Goal: Navigation & Orientation: Find specific page/section

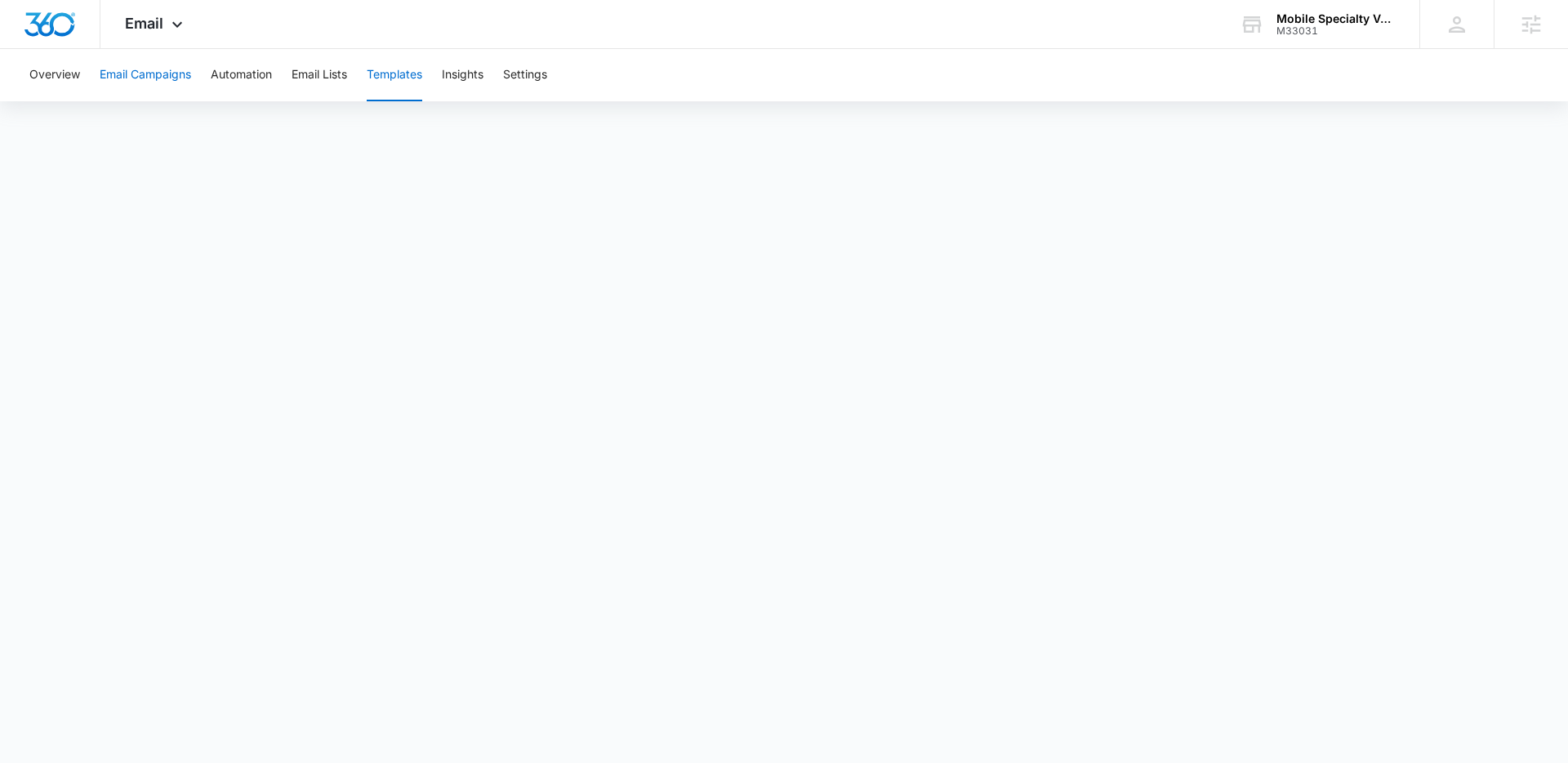
click at [142, 88] on button "Email Campaigns" at bounding box center [145, 75] width 92 height 52
click at [417, 76] on button "Templates" at bounding box center [395, 75] width 56 height 52
click at [167, 24] on icon at bounding box center [177, 29] width 19 height 19
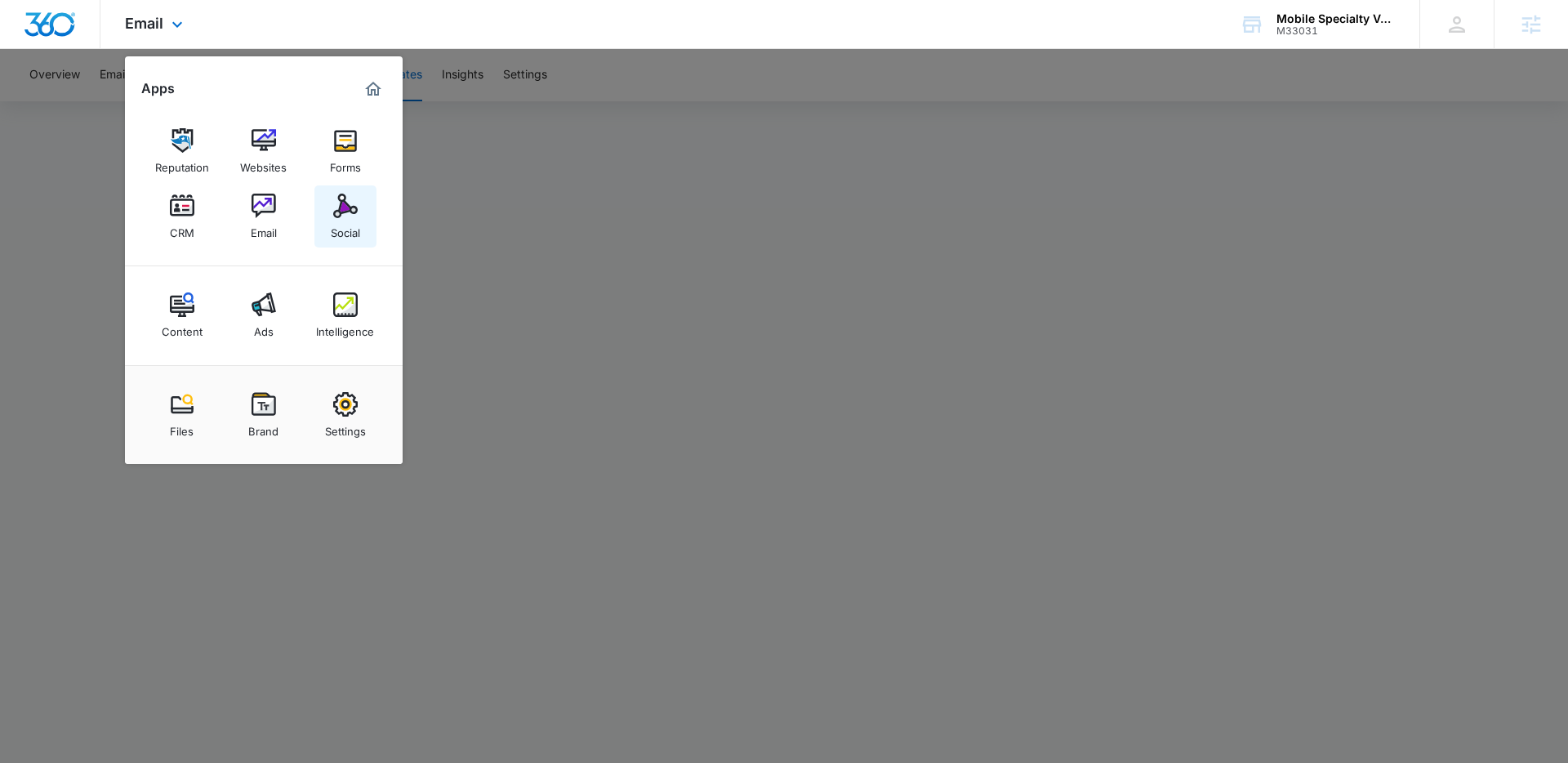
click at [344, 218] on div "Social" at bounding box center [345, 228] width 30 height 21
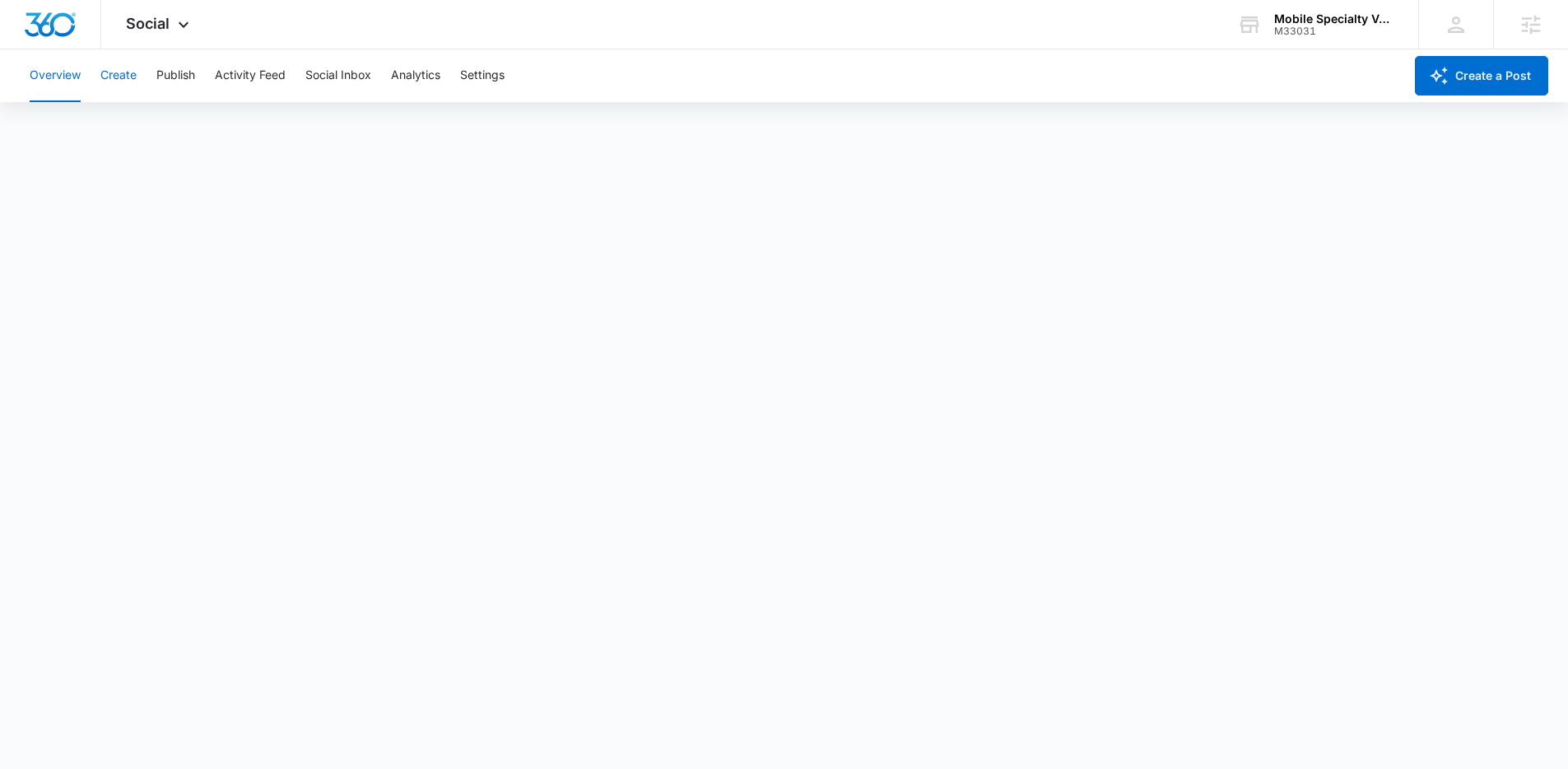
click at [117, 76] on button "Create" at bounding box center [118, 76] width 36 height 53
click at [161, 124] on button "Approvals" at bounding box center [161, 126] width 55 height 46
click at [59, 22] on img "Dashboard" at bounding box center [50, 25] width 53 height 25
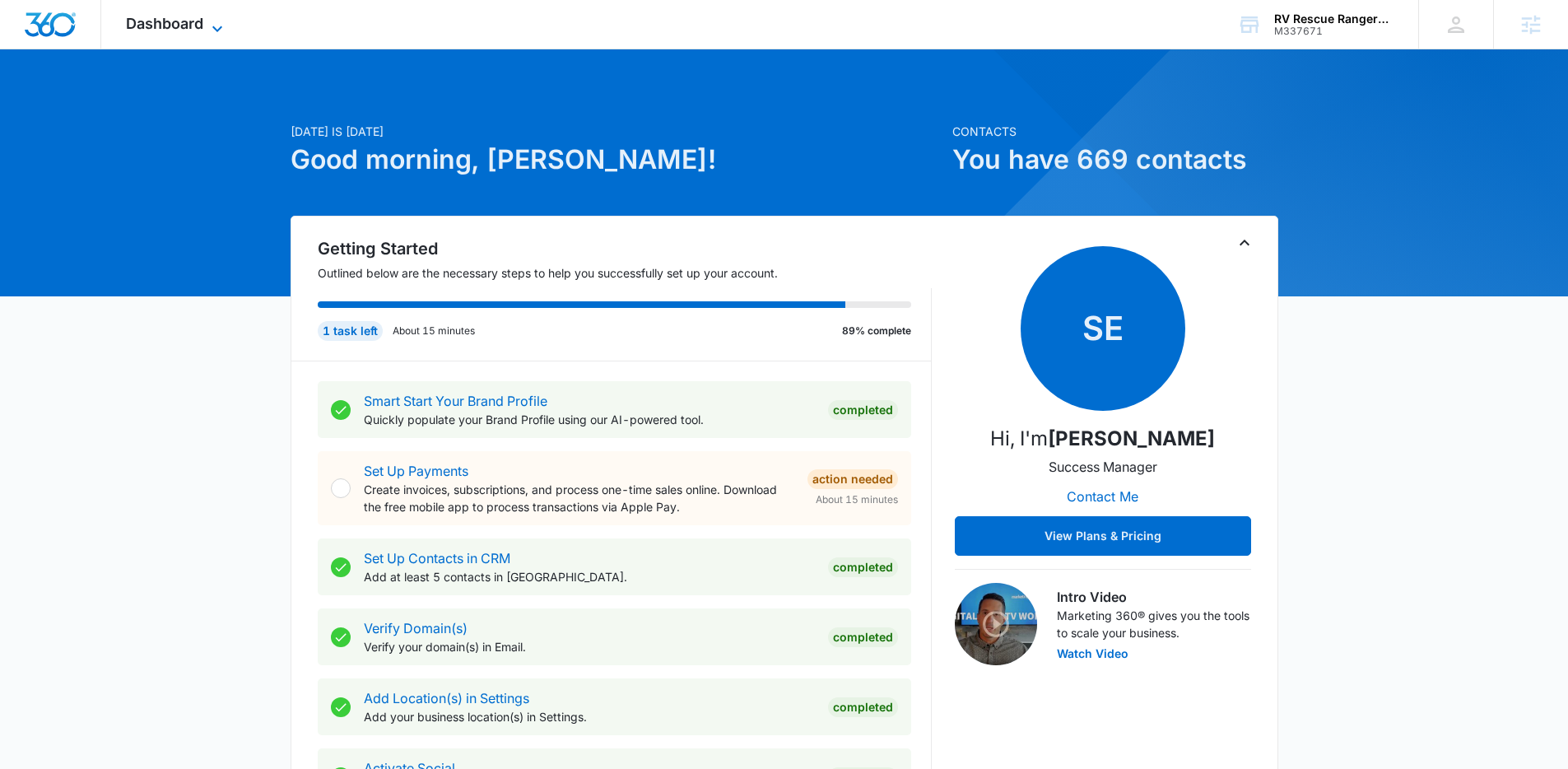
click at [181, 20] on span "Dashboard" at bounding box center [164, 24] width 77 height 18
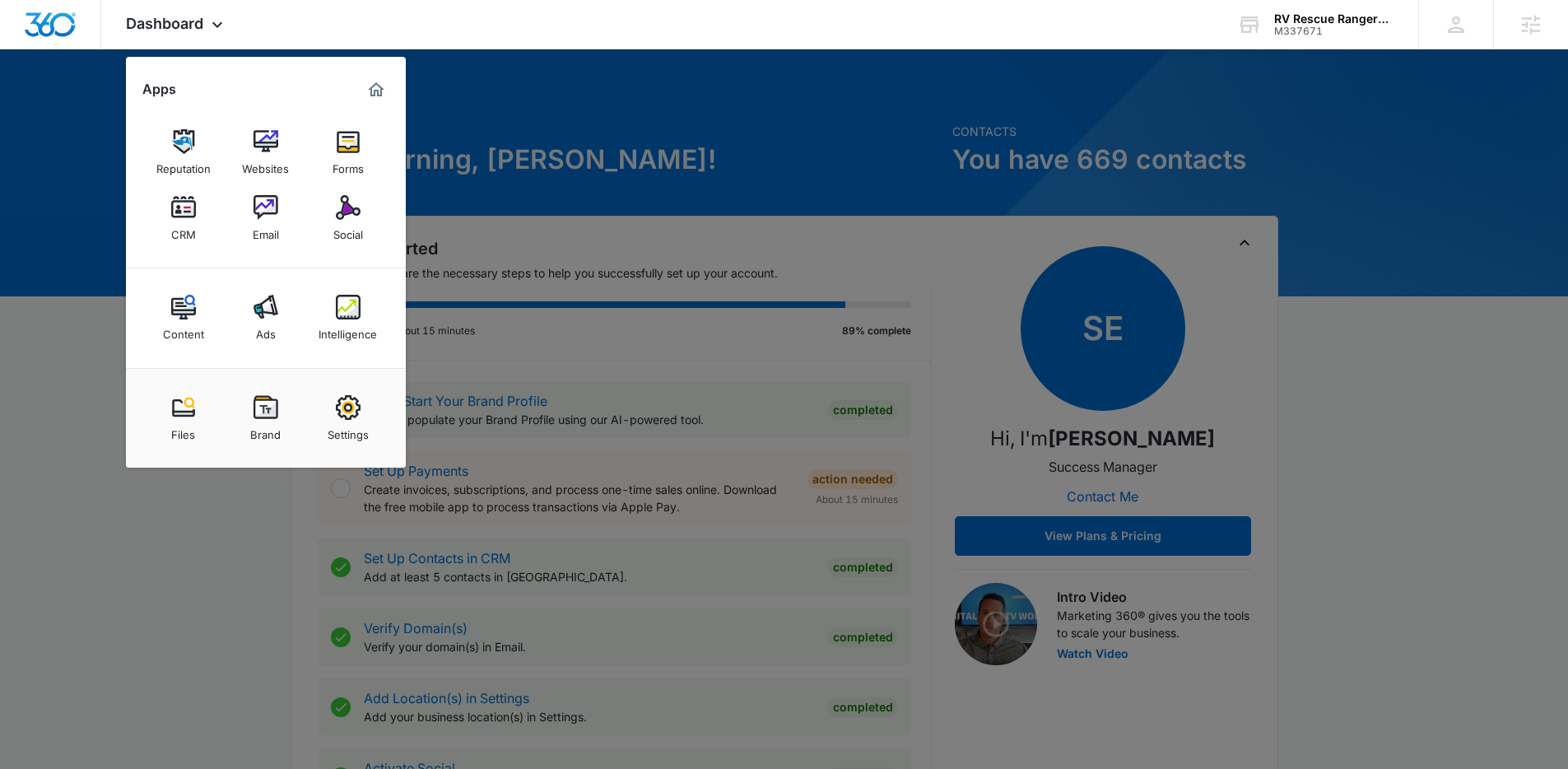
click at [346, 229] on div "Social" at bounding box center [348, 230] width 30 height 21
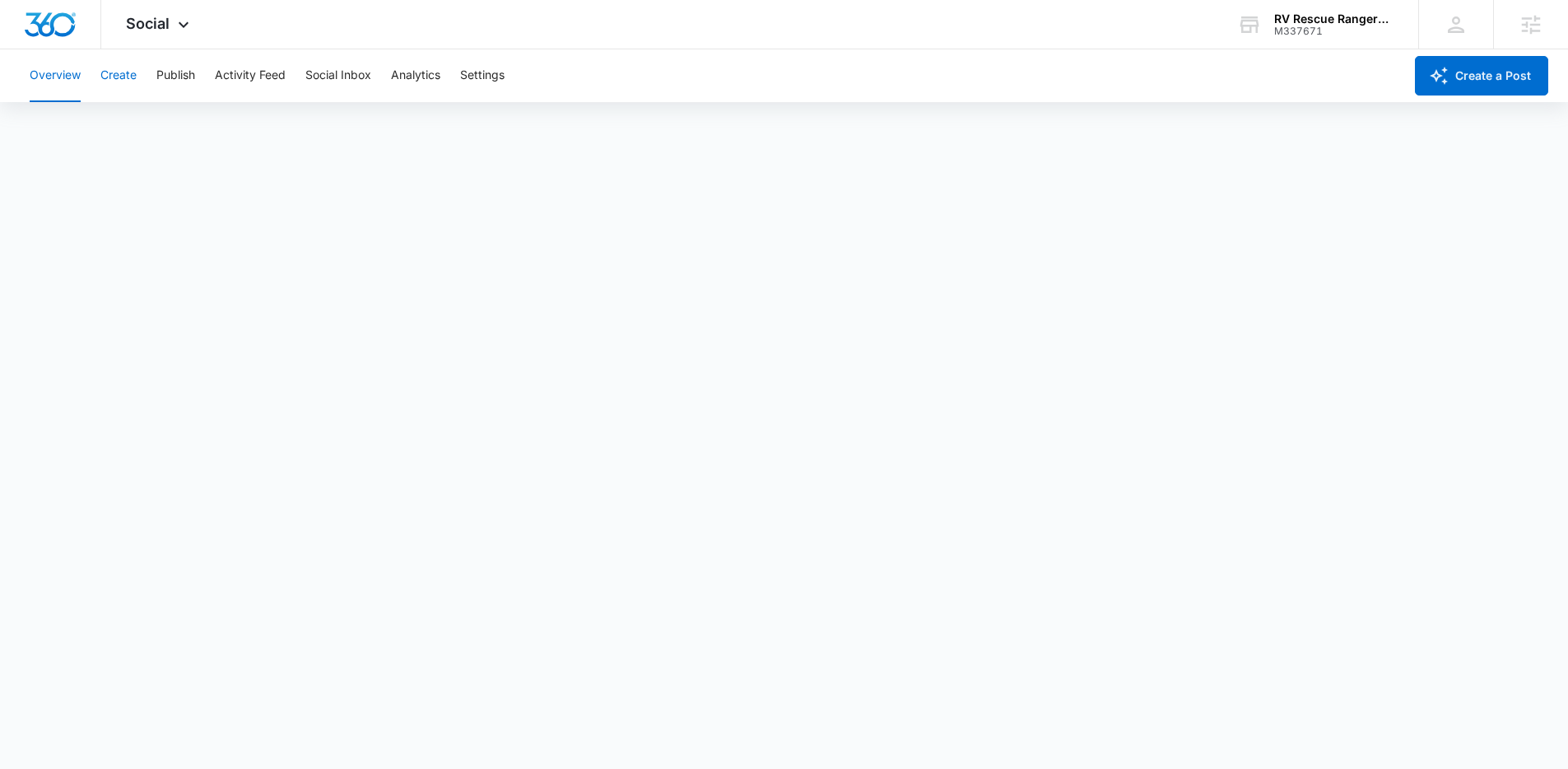
click at [121, 79] on button "Create" at bounding box center [118, 76] width 36 height 53
click at [177, 120] on button "Approvals" at bounding box center [161, 126] width 55 height 46
click at [177, 74] on button "Publish" at bounding box center [176, 76] width 39 height 53
click at [135, 128] on button "Schedules" at bounding box center [126, 126] width 56 height 46
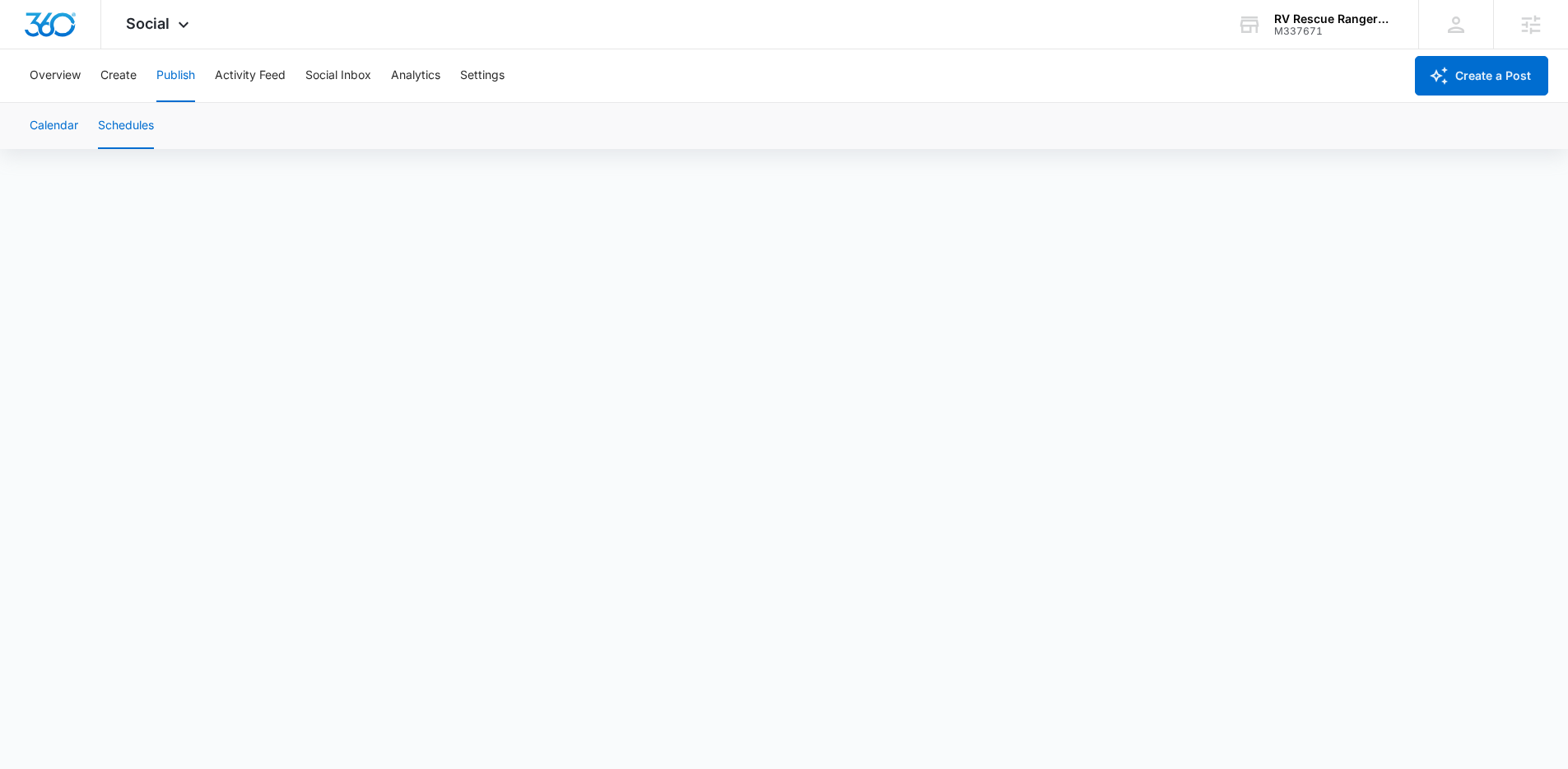
click at [67, 129] on button "Calendar" at bounding box center [54, 126] width 48 height 46
click at [134, 78] on button "Create" at bounding box center [118, 76] width 36 height 53
click at [178, 118] on button "Approvals" at bounding box center [161, 126] width 55 height 46
drag, startPoint x: 25, startPoint y: 25, endPoint x: 39, endPoint y: 38, distance: 19.1
click at [25, 25] on img "Dashboard" at bounding box center [50, 25] width 53 height 25
